Goal: Use online tool/utility: Utilize a website feature to perform a specific function

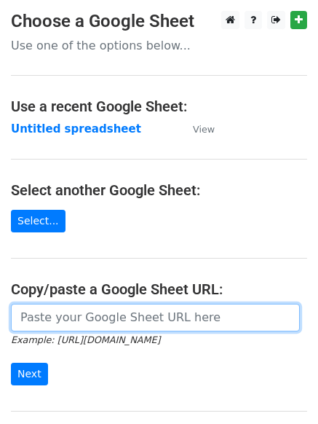
drag, startPoint x: 0, startPoint y: 0, endPoint x: 68, endPoint y: 315, distance: 322.7
click at [68, 315] on input "url" at bounding box center [155, 318] width 289 height 28
paste input "[URL][DOMAIN_NAME]"
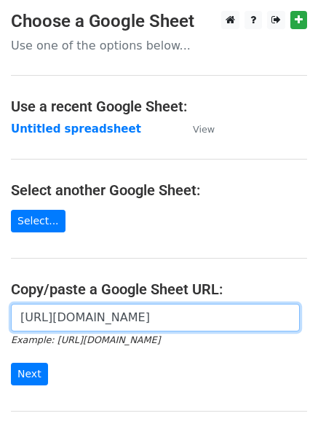
scroll to position [0, 328]
type input "[URL][DOMAIN_NAME]"
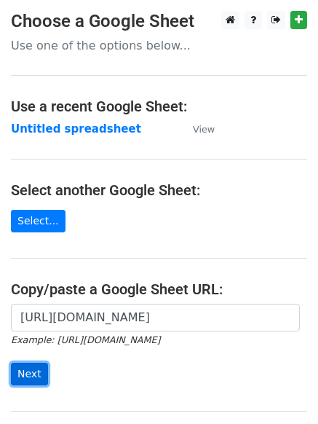
scroll to position [0, 0]
click at [24, 372] on input "Next" at bounding box center [29, 374] width 37 height 23
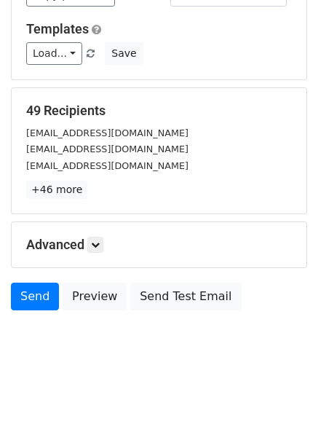
scroll to position [142, 0]
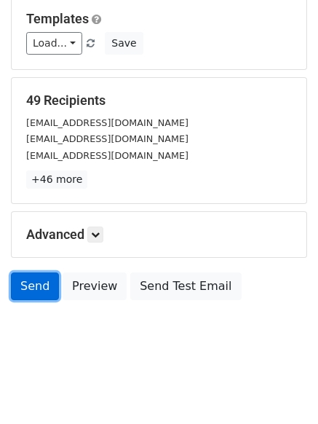
click at [37, 284] on link "Send" at bounding box center [35, 286] width 48 height 28
